Goal: Transaction & Acquisition: Purchase product/service

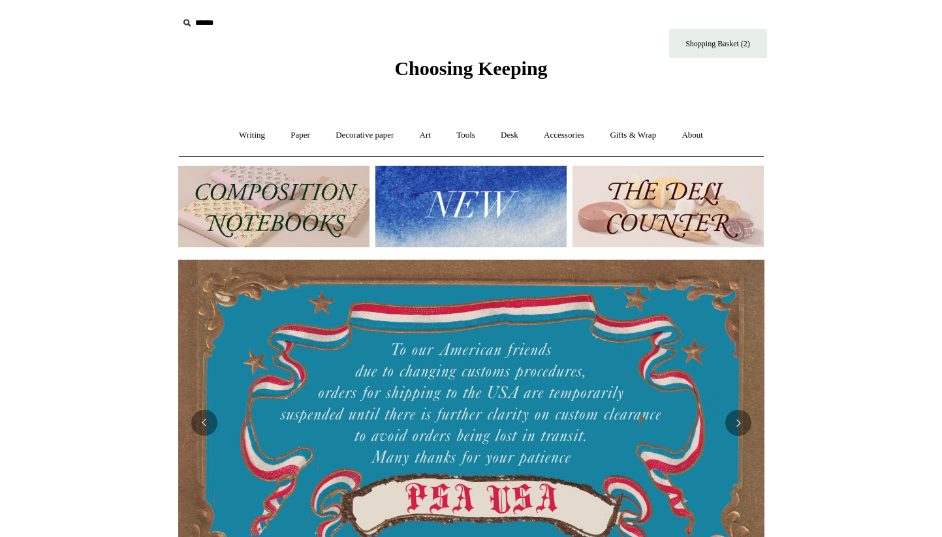
click at [274, 196] on img at bounding box center [273, 207] width 191 height 82
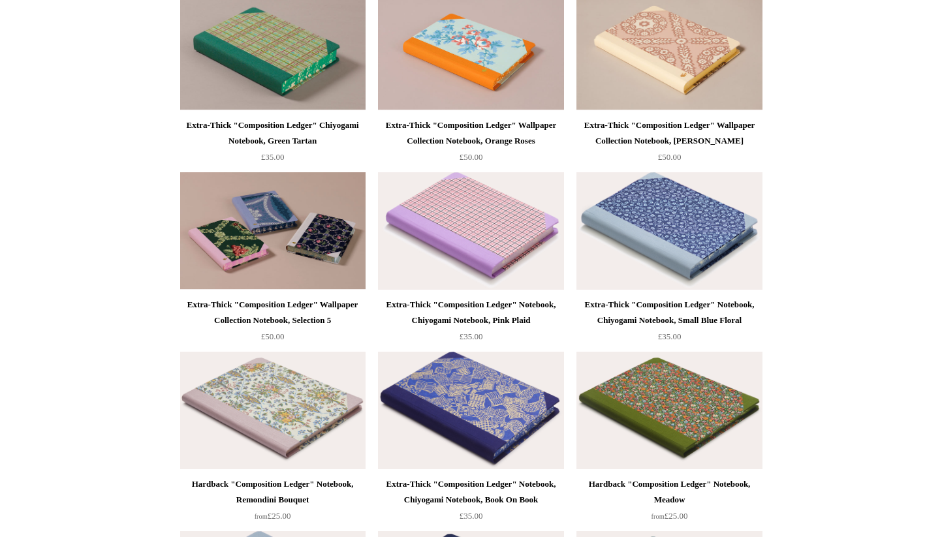
scroll to position [1391, 0]
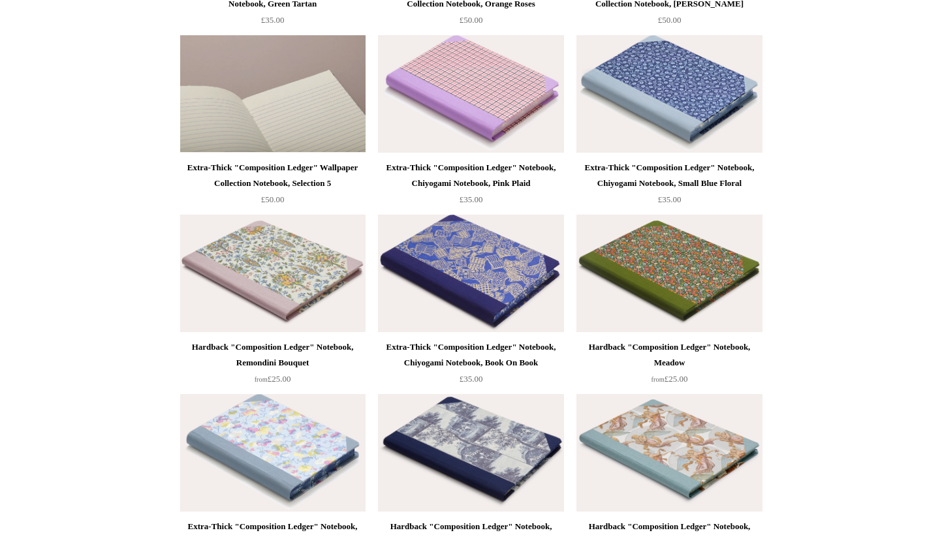
click at [283, 84] on img at bounding box center [272, 94] width 185 height 118
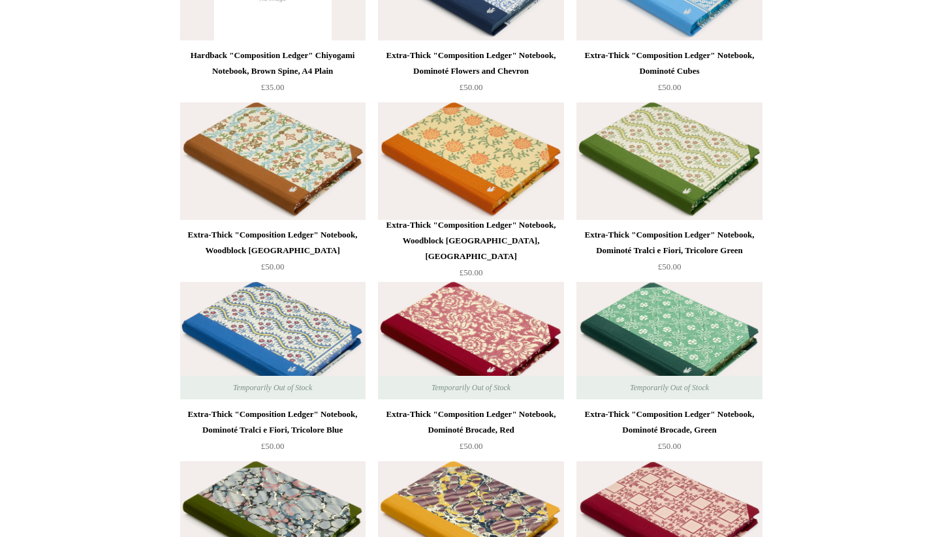
scroll to position [2571, 0]
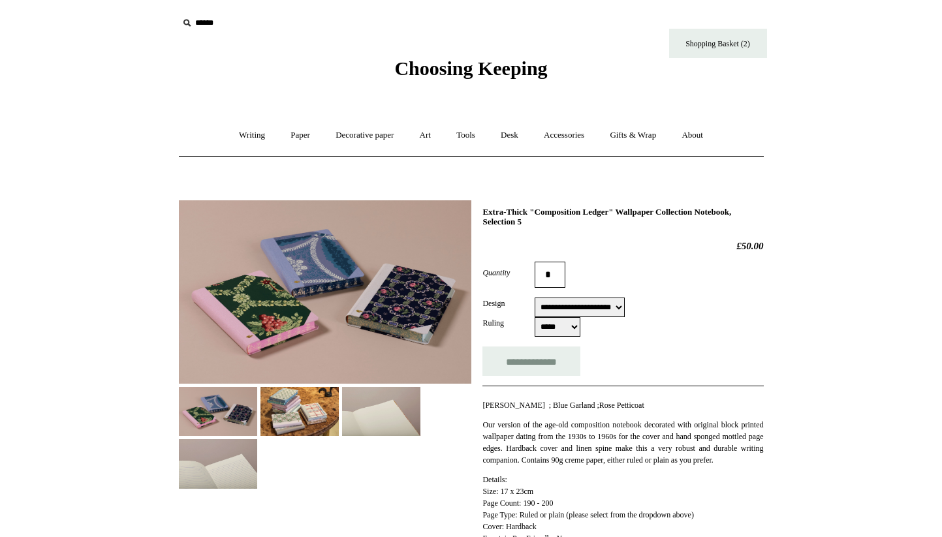
select select "**********"
click at [324, 302] on img at bounding box center [325, 291] width 292 height 183
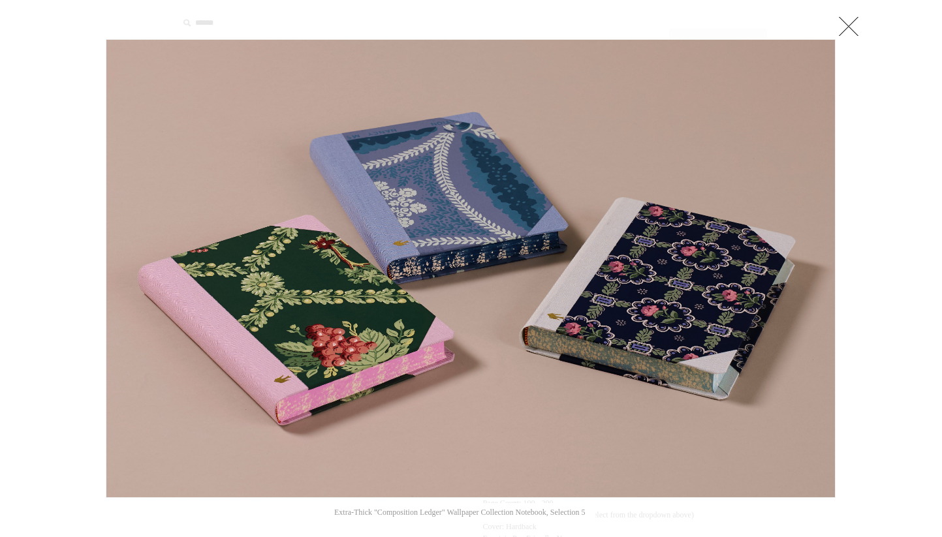
click at [841, 20] on link at bounding box center [849, 26] width 26 height 26
